Goal: Information Seeking & Learning: Learn about a topic

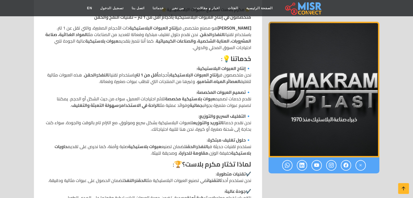
scroll to position [190, 0]
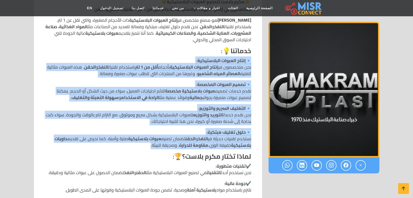
drag, startPoint x: 147, startPoint y: 140, endPoint x: 250, endPoint y: 54, distance: 134.2
copy div "🔹 lorem ipsumdo sitametcons : adi elitsed do eiusm tempori utlaboreetd magnaa e…"
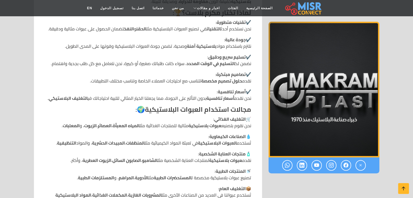
scroll to position [380, 0]
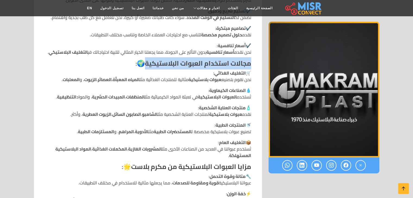
drag, startPoint x: 151, startPoint y: 63, endPoint x: 253, endPoint y: 63, distance: 101.8
click at [253, 63] on div "🌟 مكرم بلاست لتصنيع العبوات البلاستيكية 🌟 متخصصون في إنتاج العبوات البلاستيكية …" at bounding box center [147, 73] width 215 height 532
copy strong "مجالات استخدام العبوات البلاستيكية"
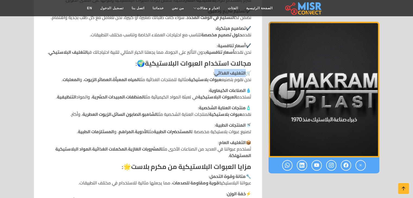
drag, startPoint x: 213, startPoint y: 74, endPoint x: 243, endPoint y: 74, distance: 30.1
click at [243, 74] on strong "التغليف الغذائي" at bounding box center [229, 73] width 31 height 8
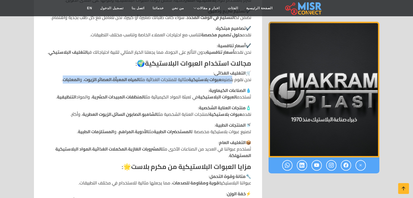
drag, startPoint x: 58, startPoint y: 78, endPoint x: 231, endPoint y: 81, distance: 173.4
click at [231, 81] on p "🛒 التغليف الغذائي : نحن نقوم بتصنيع عبوات بلاستيكية مثالية للمنتجات الغذائية مث…" at bounding box center [148, 76] width 206 height 13
copy p "تصنيع عبوات بلاستيكية مثالية للمنتجات الغذائية مثل المياه المعبأة ، العصائر ، ا…"
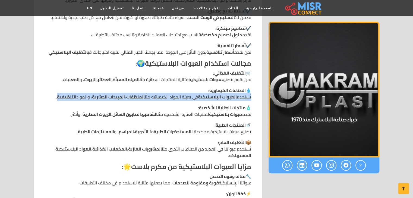
drag, startPoint x: 53, startPoint y: 96, endPoint x: 252, endPoint y: 94, distance: 198.6
click at [252, 94] on div "🌟 مكرم بلاست لتصنيع العبوات البلاستيكية 🌟 متخصصون في إنتاج العبوات البلاستيكية …" at bounding box center [147, 73] width 215 height 532
copy p "تُستخدم العبوات البلاستيكية في تعبئة المواد الكيميائية مثل المنظفات ، المبيدات …"
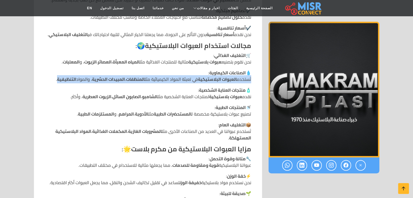
scroll to position [407, 0]
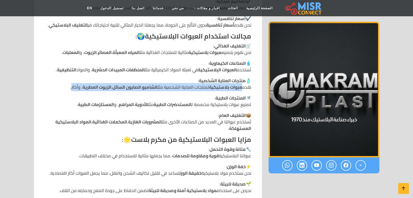
drag, startPoint x: 66, startPoint y: 87, endPoint x: 241, endPoint y: 88, distance: 174.5
click at [241, 88] on p "🧴 منتجات العناية الشخصية : نقدم عبوات بلاستيكية لمنتجات العناية الشخصية مثل الش…" at bounding box center [148, 83] width 206 height 13
copy p "عبوات بلاستيكية لمنتجات العناية الشخصية مثل الشامبو ، الصابون السائل ، الزيوت ا…"
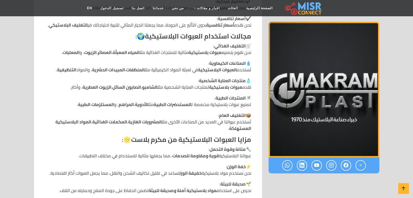
click at [277, 193] on div at bounding box center [323, 11] width 117 height 621
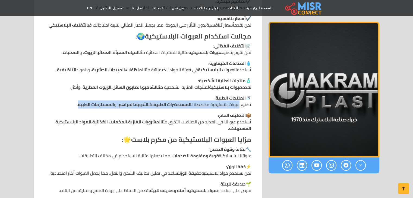
drag, startPoint x: 72, startPoint y: 104, endPoint x: 239, endPoint y: 106, distance: 166.9
click at [239, 106] on p "🚿 المنتجات الطبية : تصنيع عبوات بلاستيكية مخصصة ل المستحضرات الطبية مثل الأدوية…" at bounding box center [148, 101] width 206 height 13
drag, startPoint x: 72, startPoint y: 103, endPoint x: 251, endPoint y: 104, distance: 179.4
click at [251, 104] on div "🌟 مكرم بلاست لتصنيع العبوات البلاستيكية 🌟 متخصصون في إنتاج العبوات البلاستيكية …" at bounding box center [147, 46] width 215 height 532
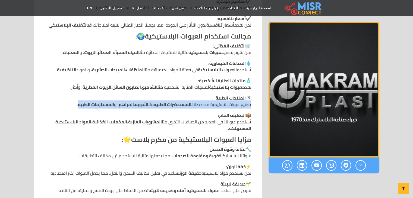
copy p "تصنيع عبوات بلاستيكية مخصصة ل المستحضرات الطبية مثل الأدوية ، المراهم ، و المست…"
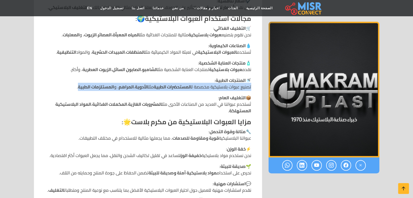
scroll to position [434, 0]
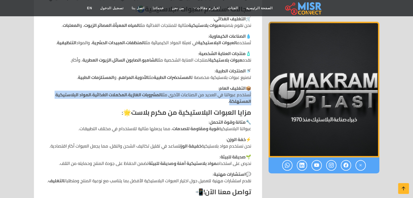
drag, startPoint x: 229, startPoint y: 100, endPoint x: 251, endPoint y: 94, distance: 23.0
click at [251, 94] on div "🌟 مكرم بلاست لتصنيع العبوات البلاستيكية 🌟 متخصصون في إنتاج العبوات البلاستيكية …" at bounding box center [147, 19] width 215 height 532
copy p "تُستخدم عبواتنا في العديد من الصناعات الأخرى مثل المشروبات الغازية ، المكملات ا…"
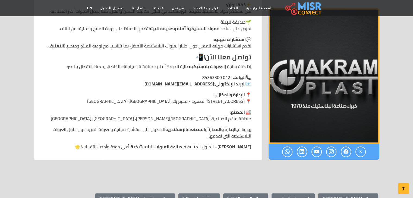
scroll to position [570, 0]
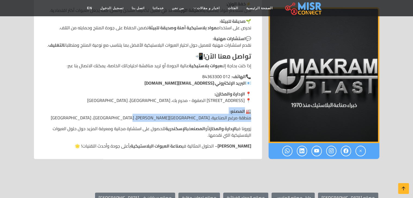
drag, startPoint x: 152, startPoint y: 119, endPoint x: 244, endPoint y: 111, distance: 92.5
click at [244, 111] on p "🏭 المصنع: منطقة مرغم الصناعية، [GEOGRAPHIC_DATA][PERSON_NAME]، [GEOGRAPHIC_DATA…" at bounding box center [148, 114] width 206 height 13
copy p "لمصنع: منطقة مرغم الصناعية، [GEOGRAPHIC_DATA][PERSON_NAME]، [GEOGRAPHIC_DATA]، …"
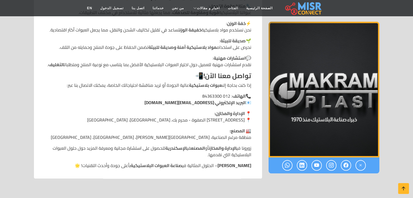
scroll to position [488, 0]
